Goal: Information Seeking & Learning: Learn about a topic

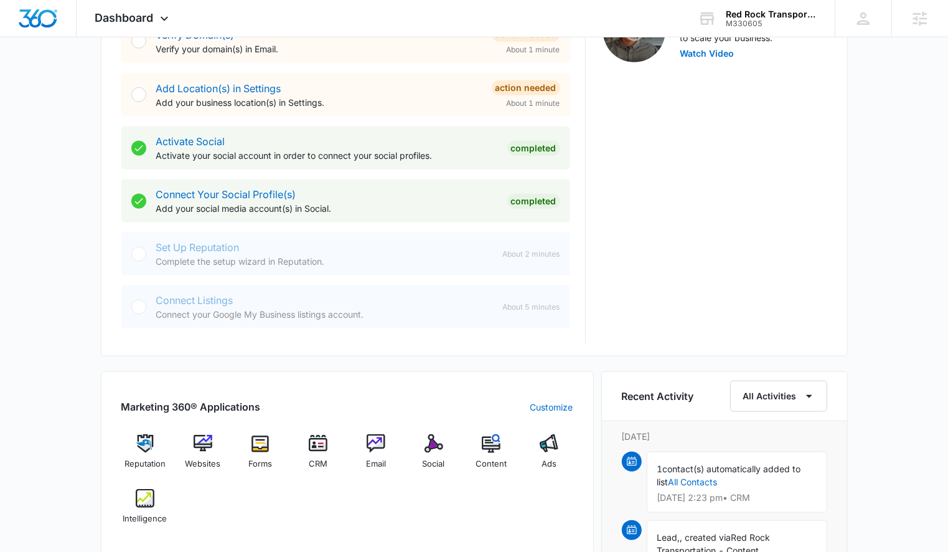
scroll to position [446, 0]
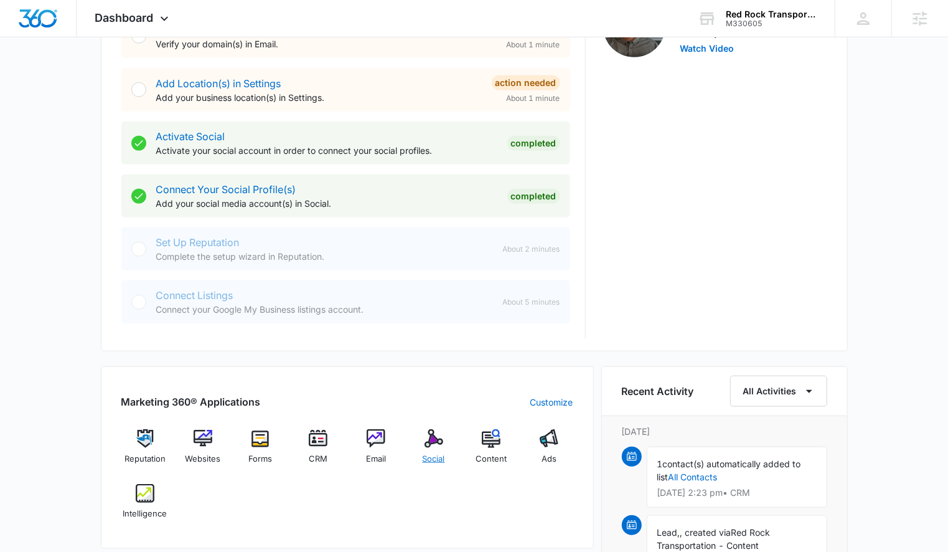
click at [439, 453] on span "Social" at bounding box center [434, 459] width 22 height 12
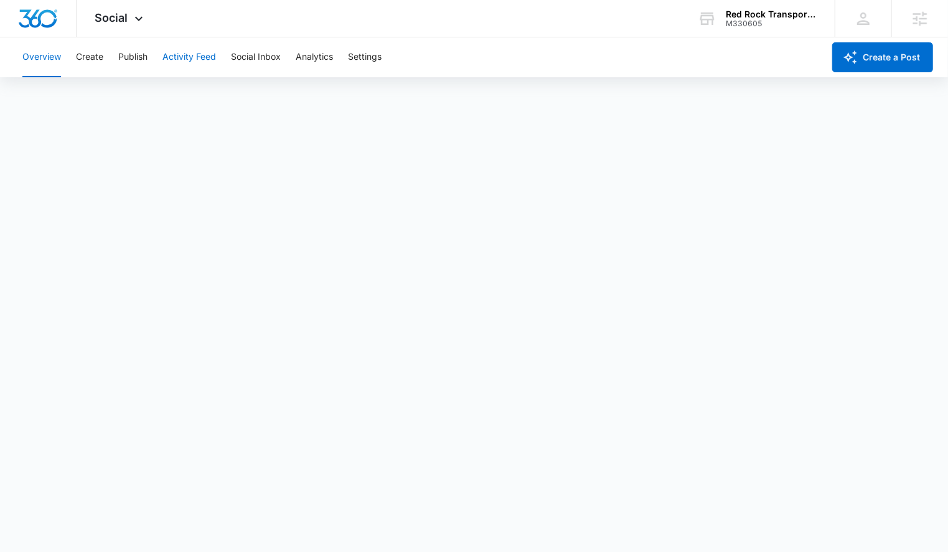
click at [173, 64] on button "Activity Feed" at bounding box center [190, 57] width 54 height 40
click at [310, 58] on button "Analytics" at bounding box center [314, 57] width 37 height 40
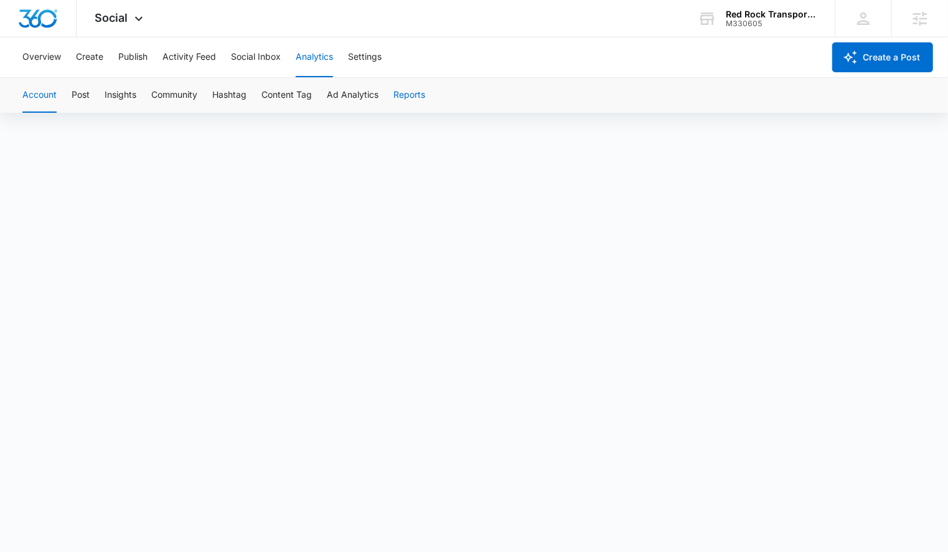
click at [406, 100] on button "Reports" at bounding box center [410, 95] width 32 height 35
